Goal: Complete application form: Complete application form

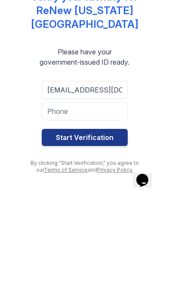
type input "[EMAIL_ADDRESS][DOMAIN_NAME]"
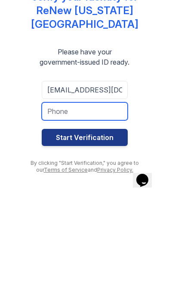
click at [54, 190] on input "tel" at bounding box center [85, 199] width 86 height 18
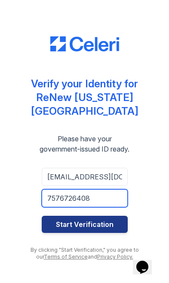
type input "7576726408"
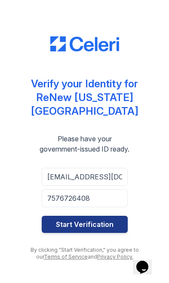
click at [54, 220] on button "Start Verification" at bounding box center [85, 224] width 86 height 17
